Goal: Task Accomplishment & Management: Manage account settings

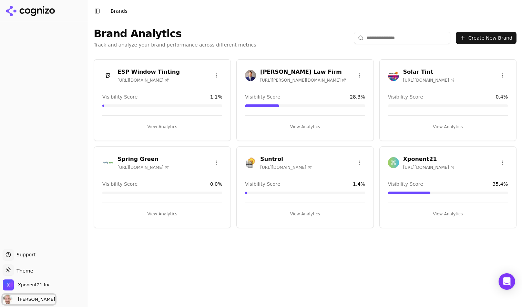
click at [30, 295] on span "[PERSON_NAME]" at bounding box center [29, 299] width 52 height 10
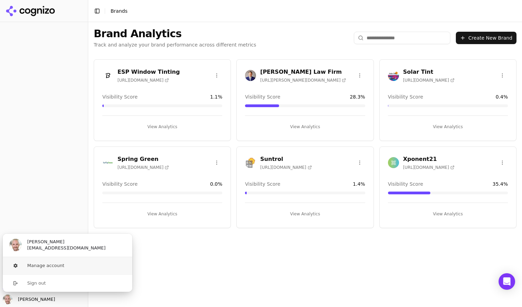
click at [28, 268] on button "Manage account" at bounding box center [67, 265] width 130 height 17
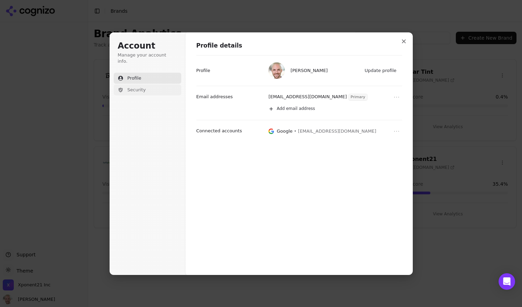
click at [129, 87] on span "Security" at bounding box center [136, 90] width 18 height 6
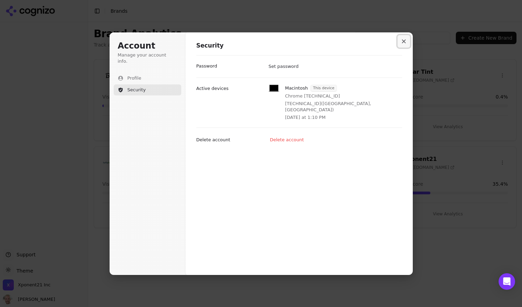
click at [403, 44] on button "Close modal" at bounding box center [403, 41] width 12 height 12
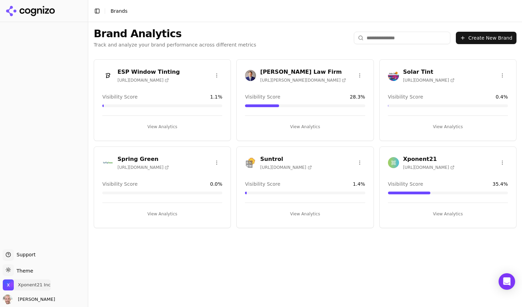
click at [44, 288] on span "Xponent21 Inc" at bounding box center [27, 284] width 48 height 11
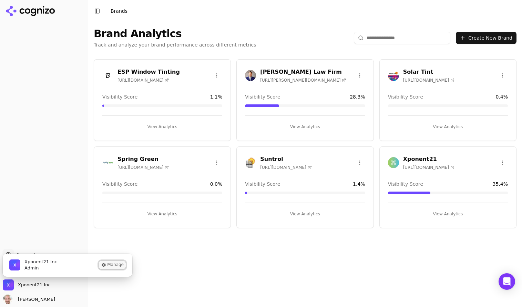
click at [117, 264] on button "Manage" at bounding box center [112, 265] width 27 height 8
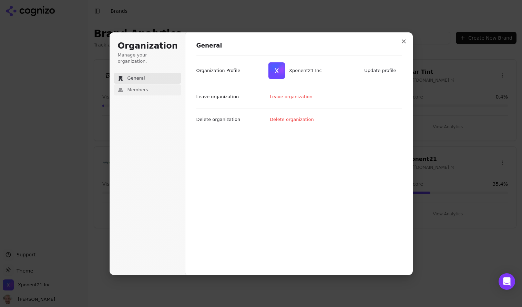
click at [141, 87] on span "Members" at bounding box center [137, 90] width 21 height 6
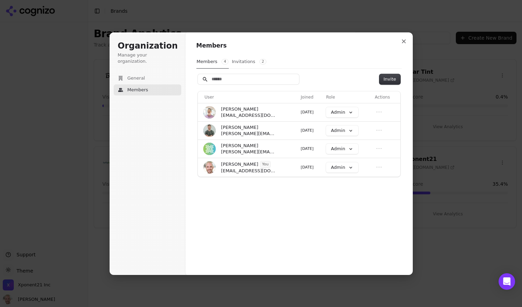
click at [239, 64] on button "Invitations 2" at bounding box center [248, 61] width 35 height 13
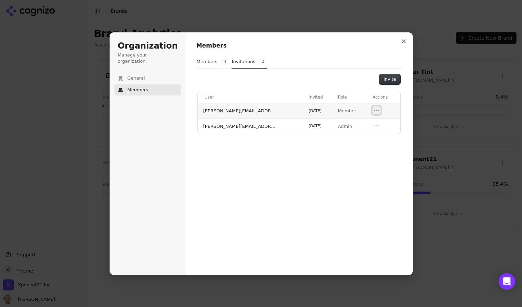
click at [372, 110] on button "Open menu" at bounding box center [376, 110] width 8 height 8
click at [353, 122] on button "Revoke invitation" at bounding box center [355, 122] width 47 height 9
click at [395, 78] on button "Invite" at bounding box center [389, 79] width 21 height 10
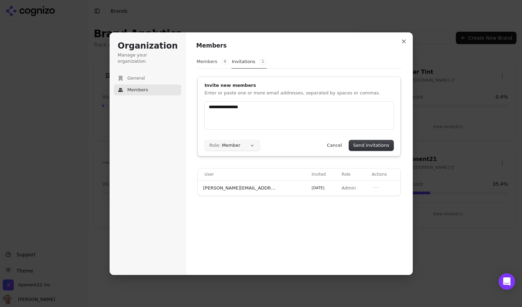
type input "**********"
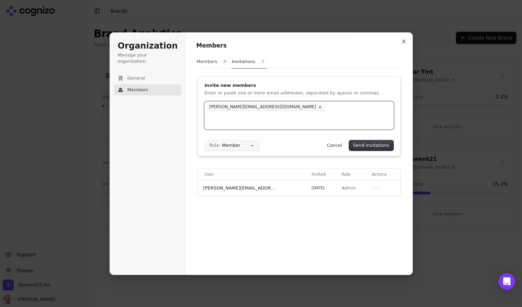
click at [241, 144] on button "Role: Member" at bounding box center [232, 145] width 55 height 10
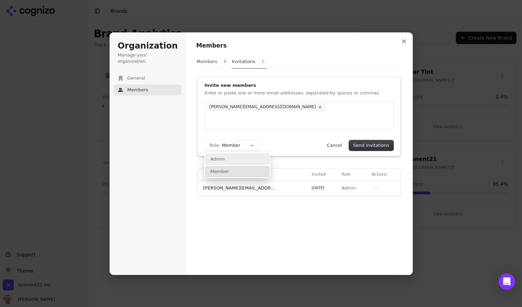
click at [237, 158] on div "Admin" at bounding box center [237, 159] width 65 height 12
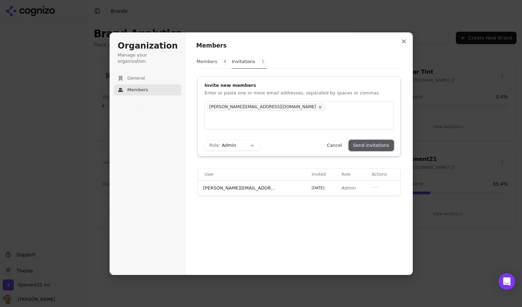
click at [375, 144] on button "Send invitations" at bounding box center [371, 145] width 44 height 10
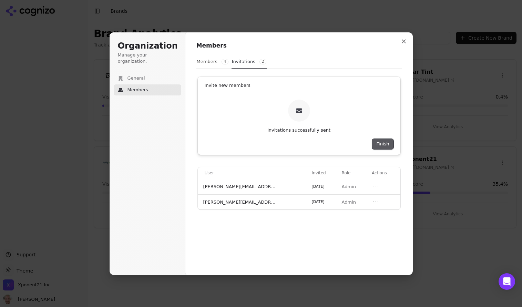
click at [381, 145] on button "Finish" at bounding box center [382, 144] width 21 height 10
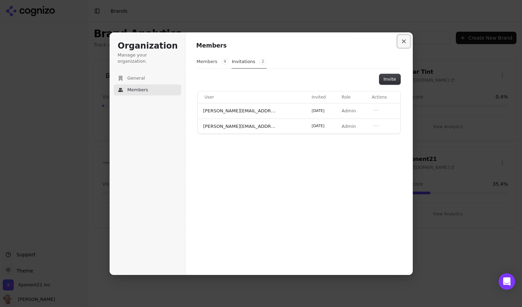
click at [402, 40] on icon "Close modal" at bounding box center [404, 41] width 4 height 4
